Goal: Task Accomplishment & Management: Use online tool/utility

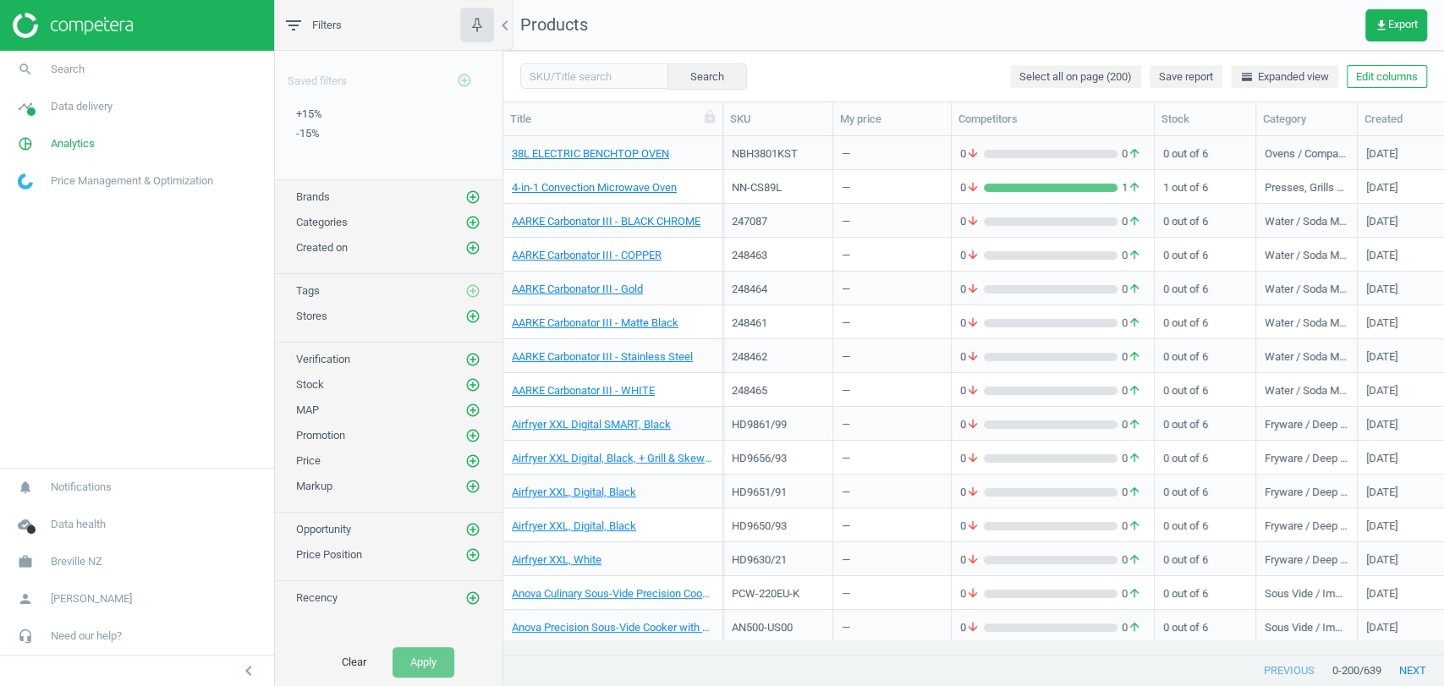
scroll to position [488, 926]
click at [98, 558] on span "Breville NZ" at bounding box center [77, 561] width 52 height 15
click at [51, 512] on span "Switch campaign" at bounding box center [56, 512] width 75 height 14
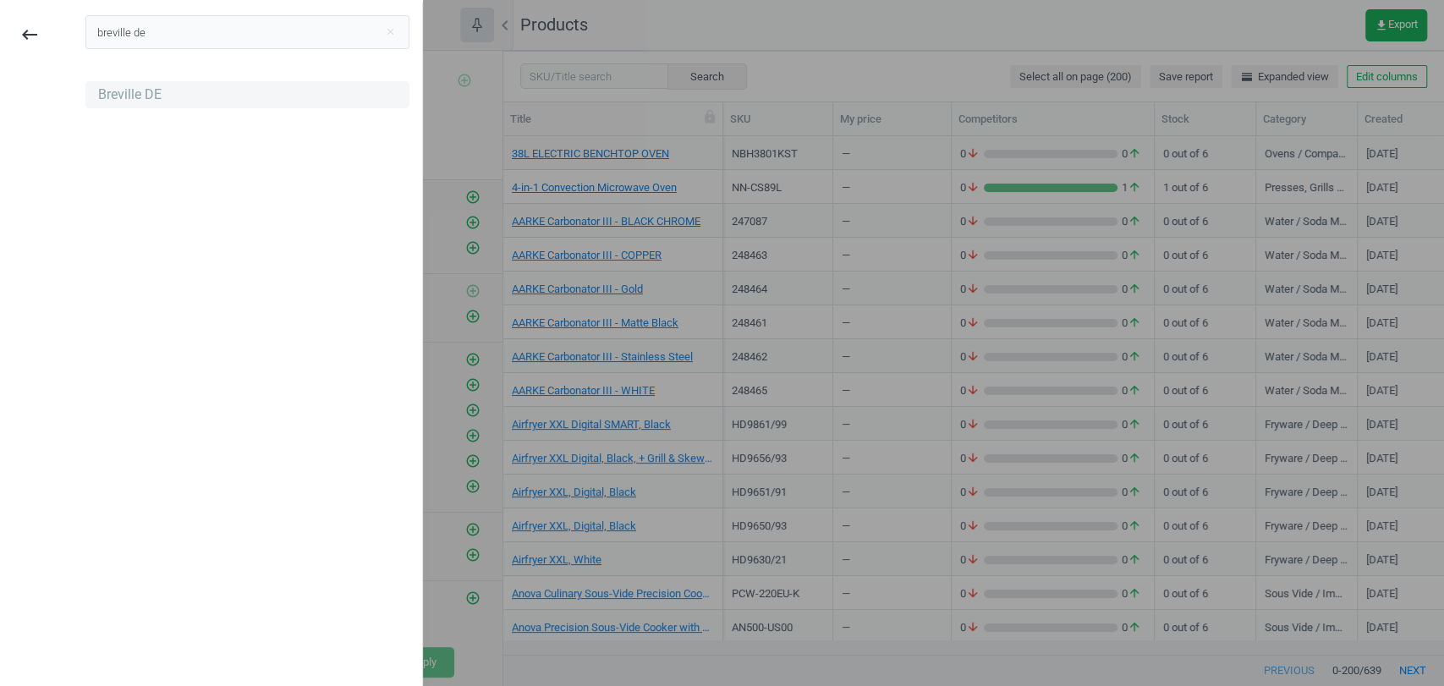
type input "breville de"
click at [142, 96] on div "Breville DE" at bounding box center [129, 94] width 63 height 19
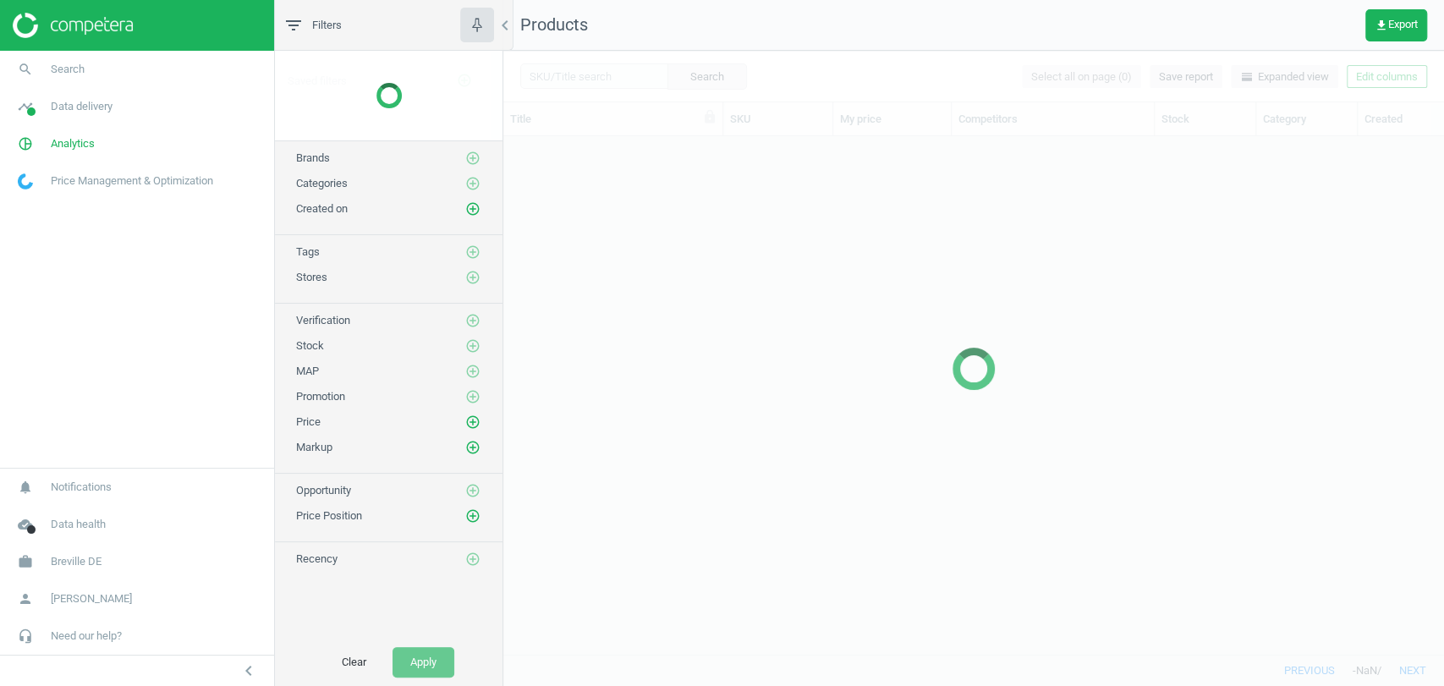
scroll to position [488, 926]
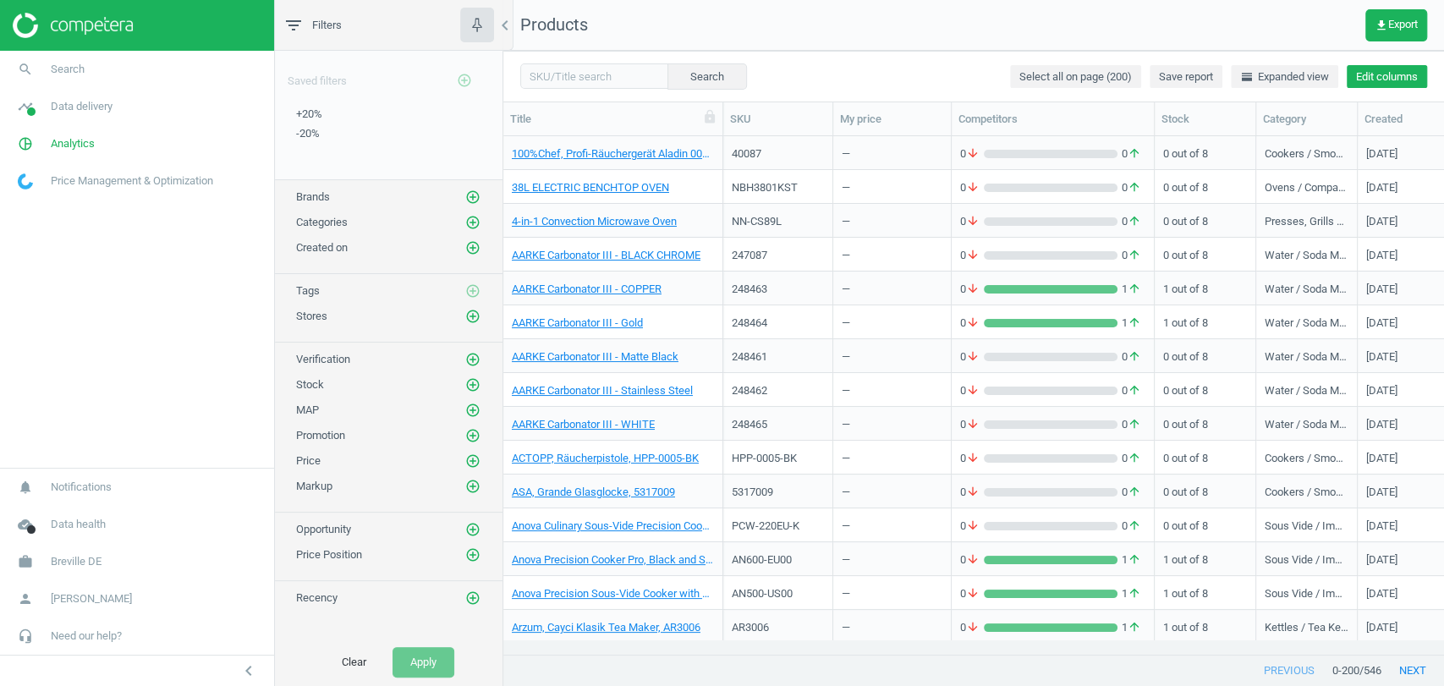
click at [1408, 76] on button "Edit columns" at bounding box center [1387, 77] width 80 height 24
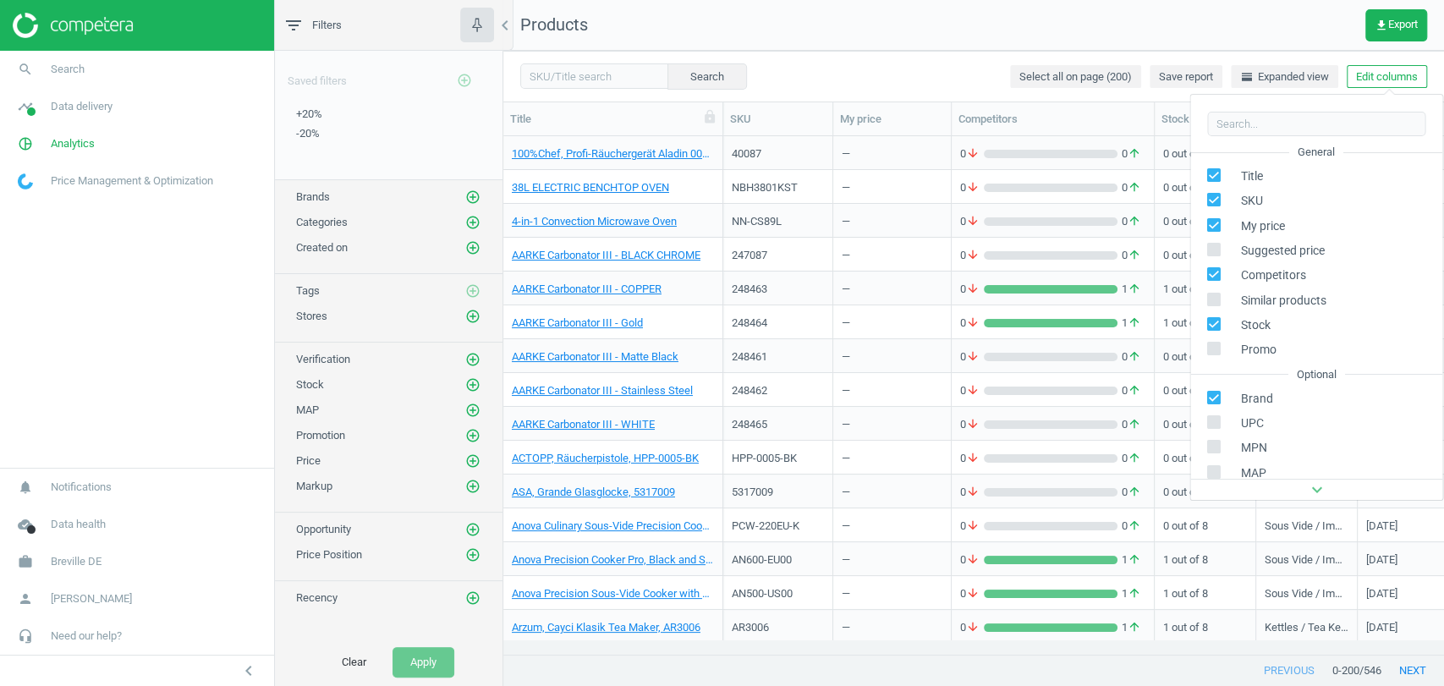
scroll to position [229, 0]
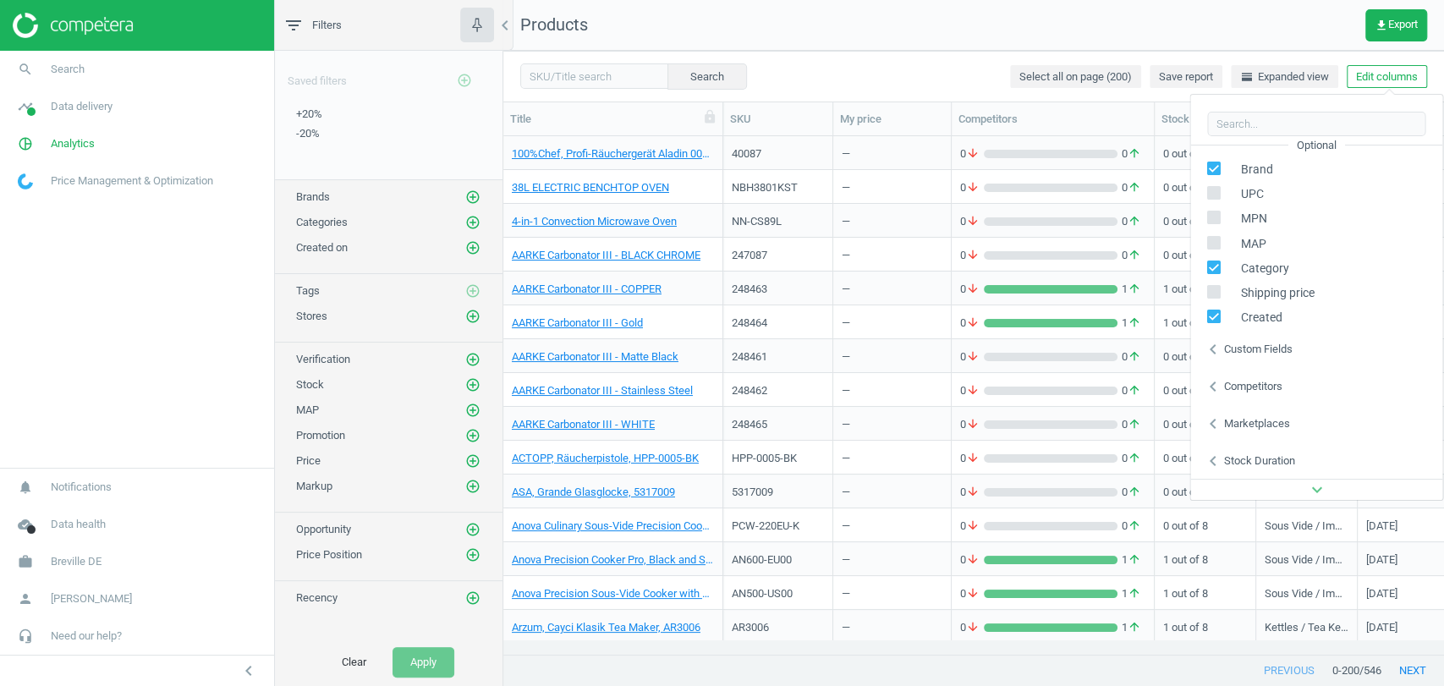
click at [1249, 355] on div "Custom fields" at bounding box center [1257, 349] width 69 height 15
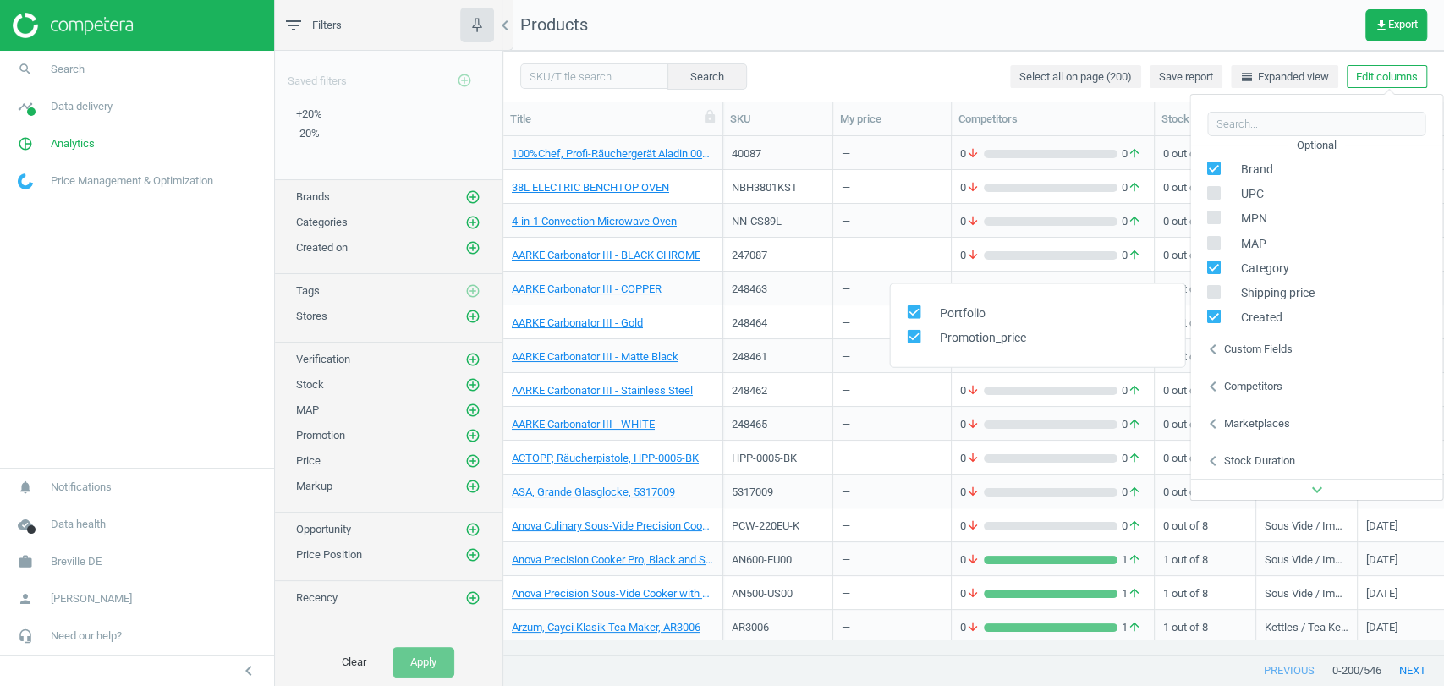
click at [1006, 30] on nav "Products get_app Export" at bounding box center [973, 25] width 941 height 51
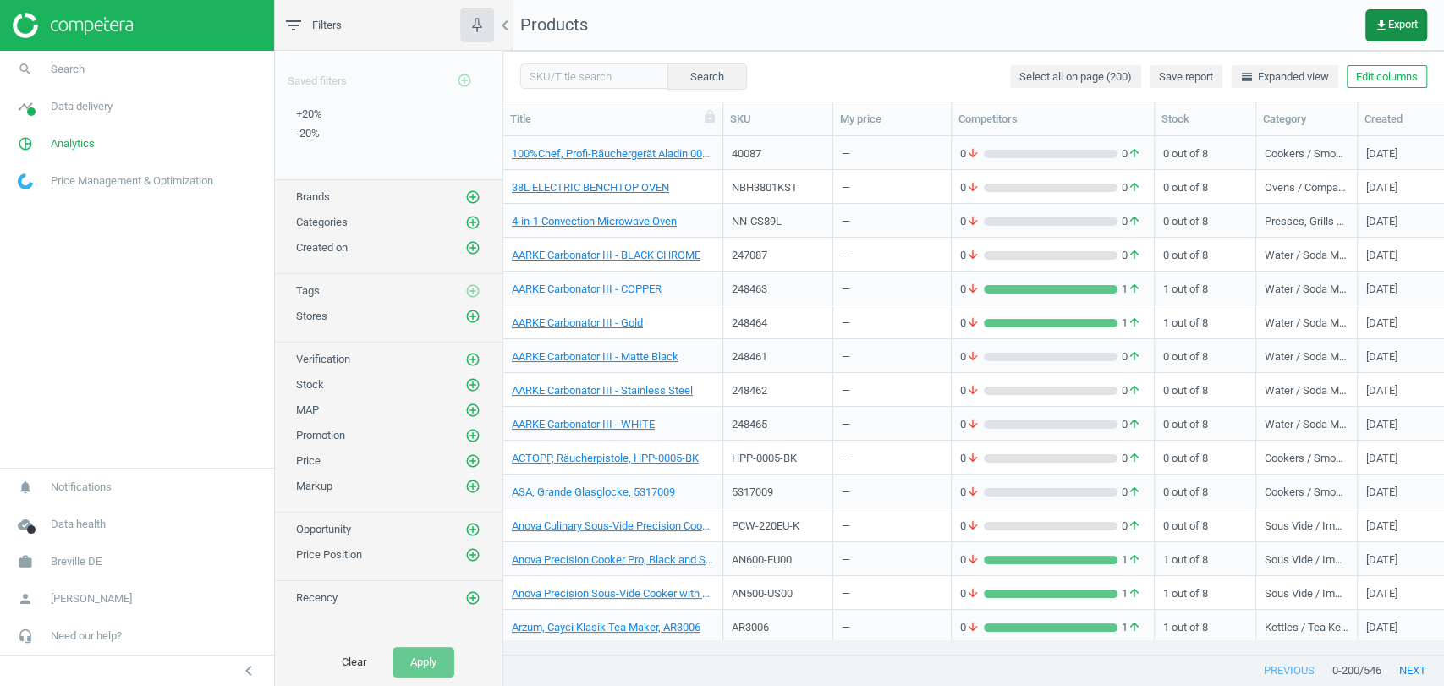
click at [1371, 25] on button "get_app Export" at bounding box center [1396, 25] width 62 height 32
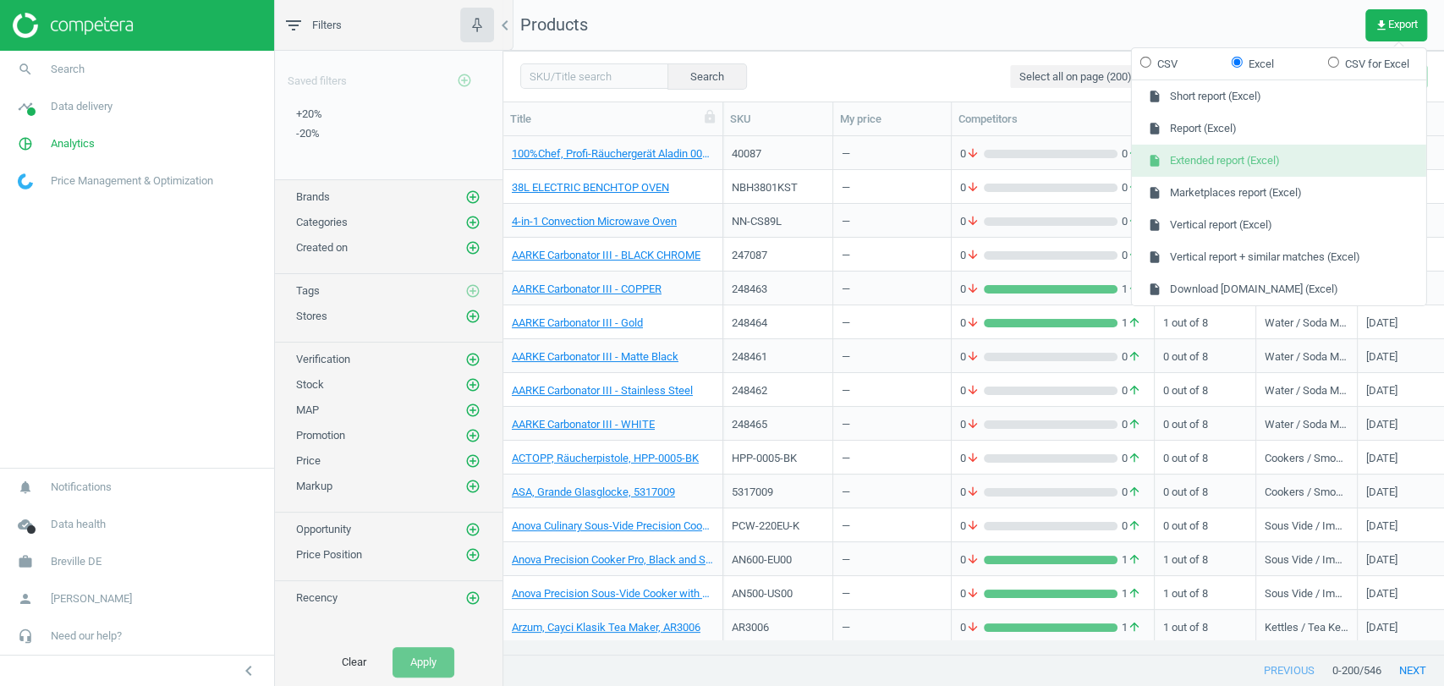
click at [1242, 151] on button "insert_drive_file Extended report (Excel)" at bounding box center [1279, 161] width 294 height 32
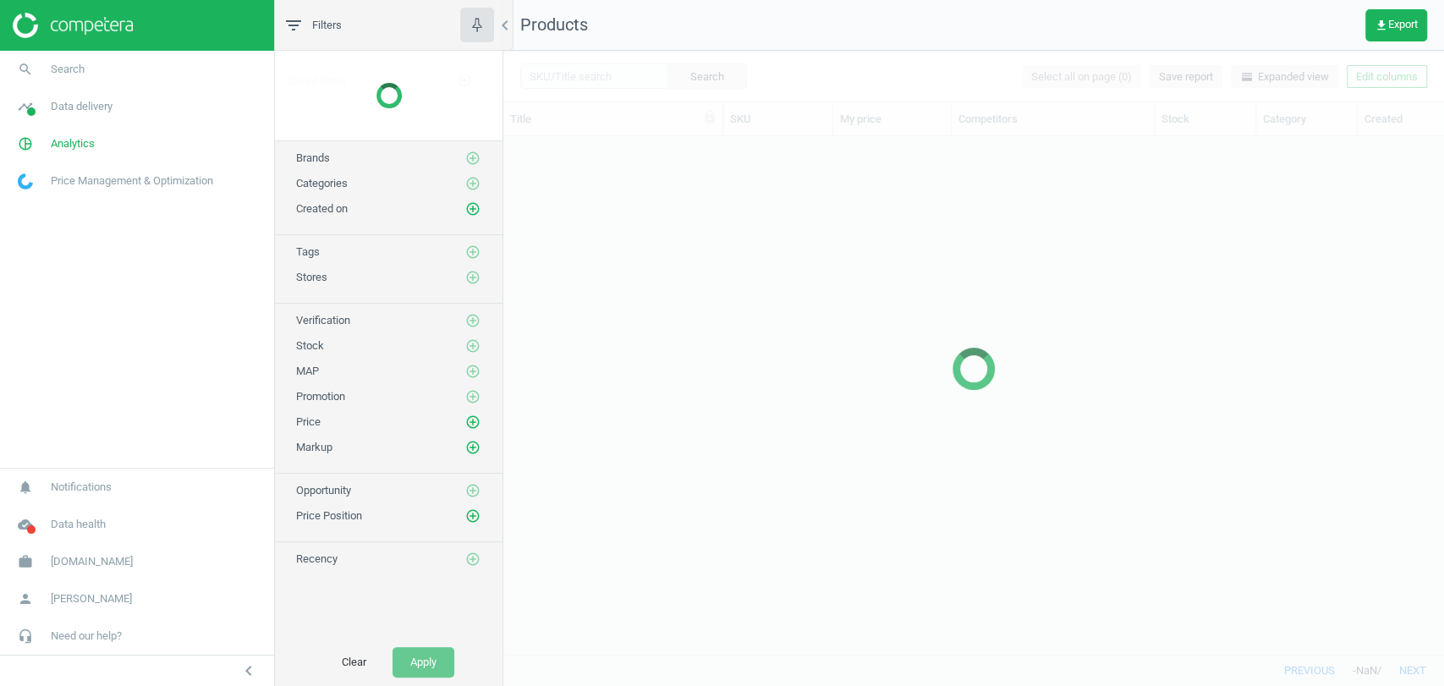
scroll to position [488, 926]
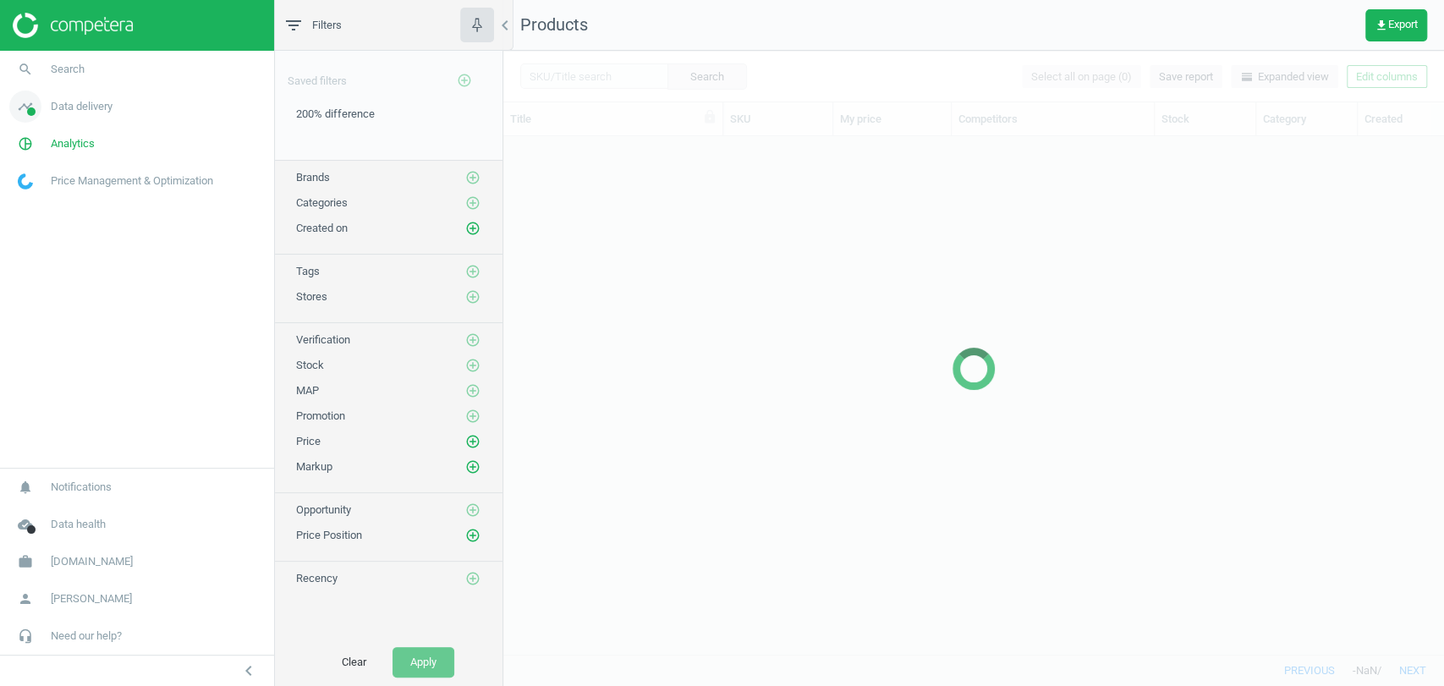
click at [93, 116] on link "timeline Data delivery" at bounding box center [137, 106] width 274 height 37
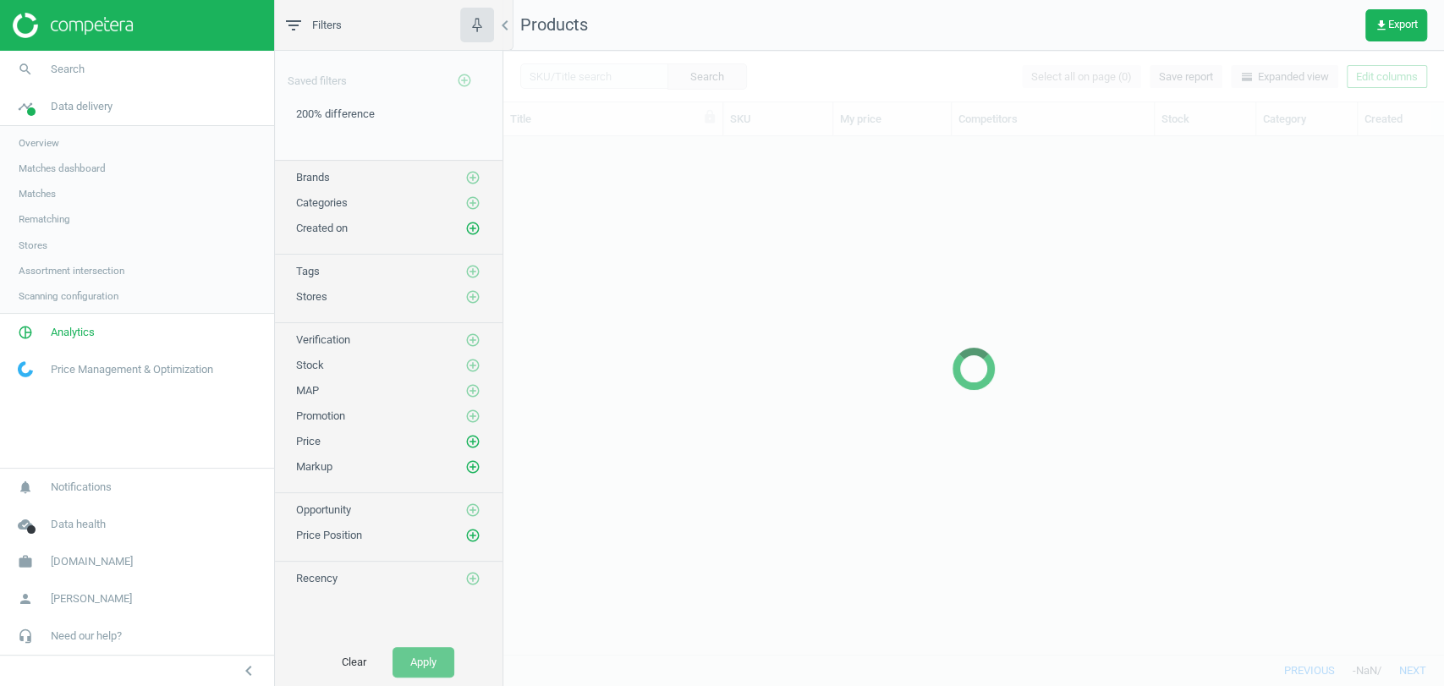
click at [34, 243] on span "Stores" at bounding box center [33, 246] width 29 height 14
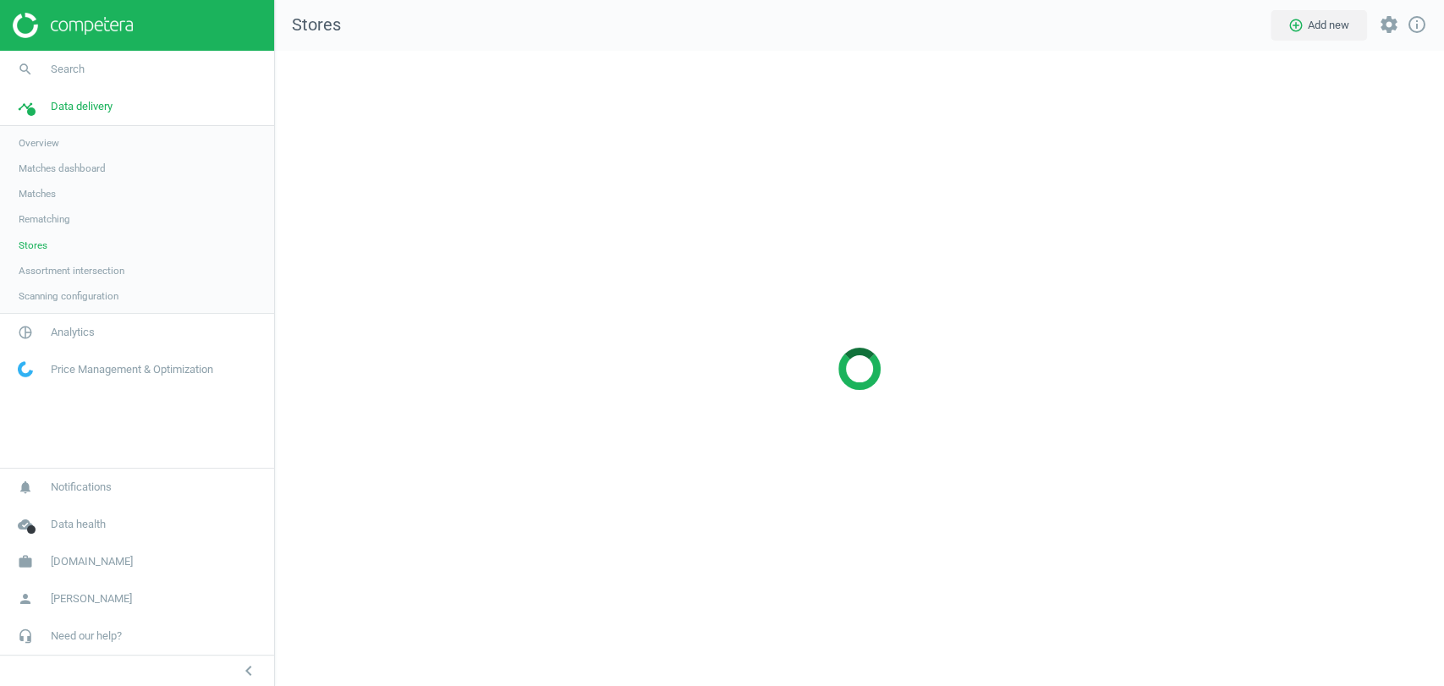
scroll to position [664, 1198]
